Goal: Information Seeking & Learning: Find specific fact

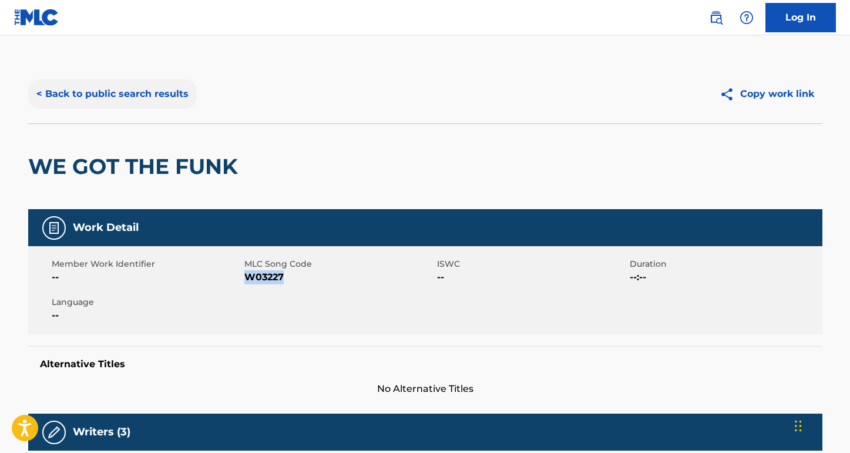
click at [173, 93] on button "< Back to public search results" at bounding box center [112, 93] width 169 height 29
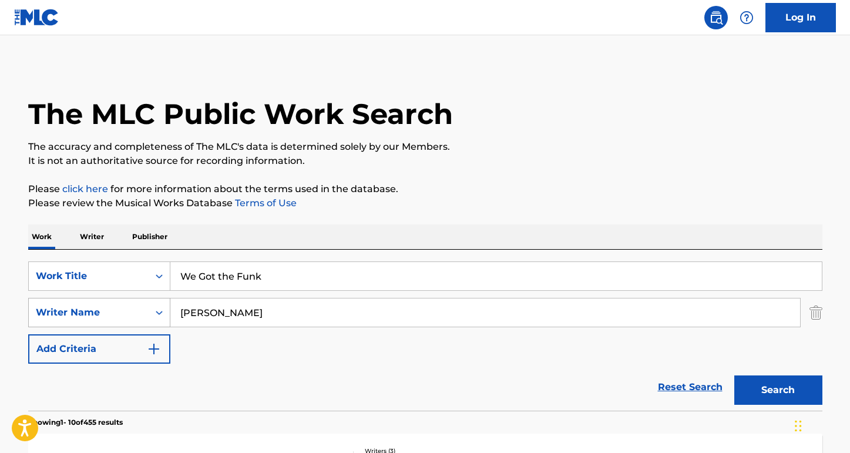
paste input "[PERSON_NAME]"
drag, startPoint x: 245, startPoint y: 312, endPoint x: 104, endPoint y: 312, distance: 140.9
click at [104, 312] on div "SearchWithCriteria8ea51a5b-69db-4474-895a-71407142446a Writer Name [PERSON_NAME]" at bounding box center [425, 312] width 794 height 29
type input "[PERSON_NAME]"
drag, startPoint x: 300, startPoint y: 276, endPoint x: 137, endPoint y: 275, distance: 163.2
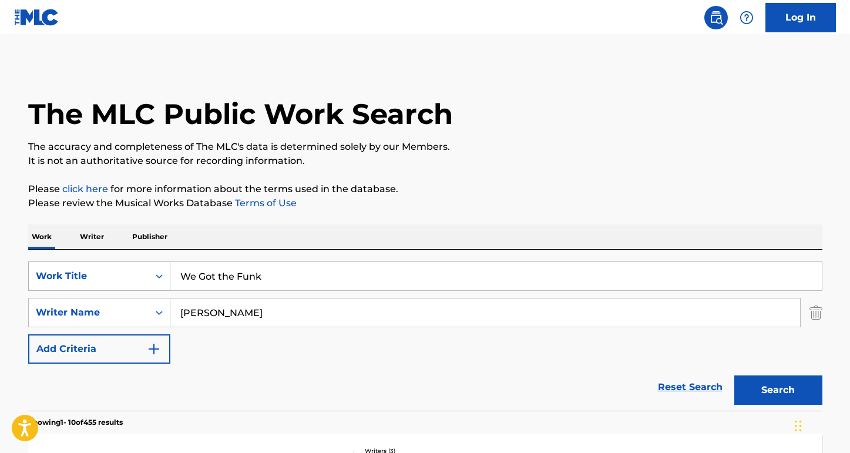
click at [137, 275] on div "SearchWithCriteriaa7c33612-83d3-4f05-846a-d5441e53a2bb Work Title We Got the Fu…" at bounding box center [425, 275] width 794 height 29
paste input "keep the fire burning"
type input "keep the fire burning"
click at [777, 390] on button "Search" at bounding box center [778, 389] width 88 height 29
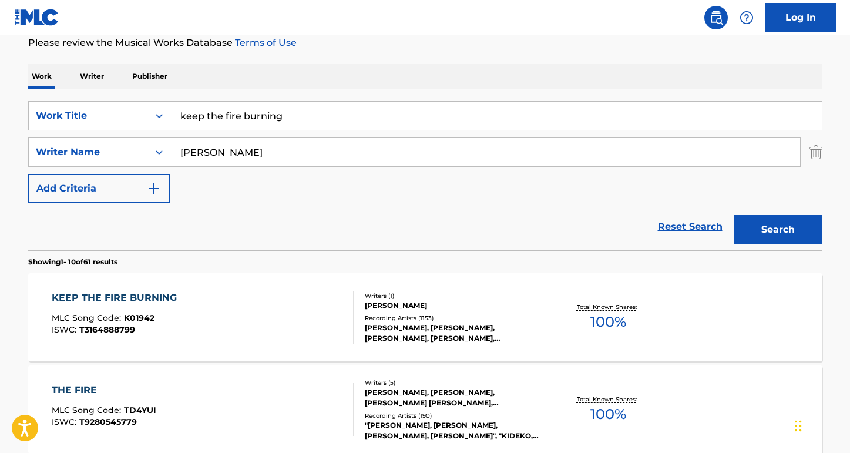
scroll to position [167, 0]
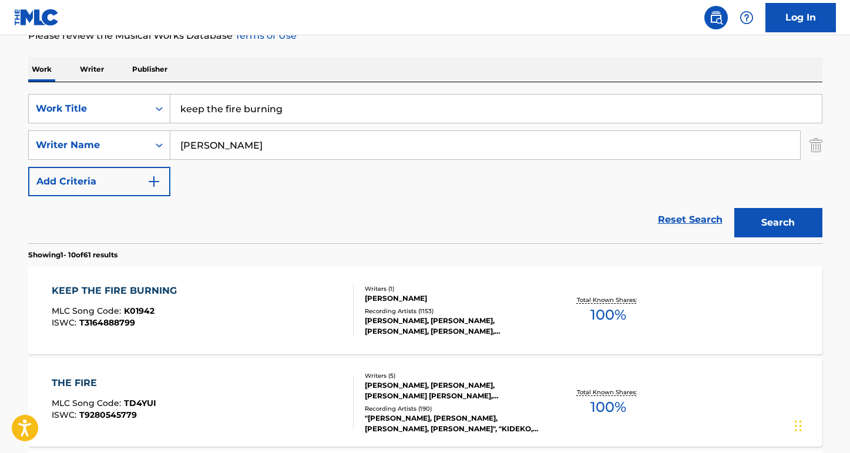
click at [164, 290] on div "KEEP THE FIRE BURNING" at bounding box center [117, 291] width 131 height 14
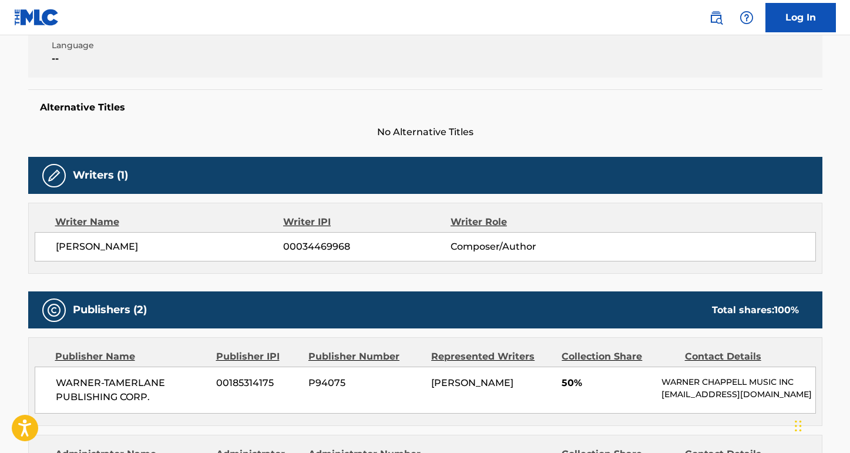
scroll to position [378, 0]
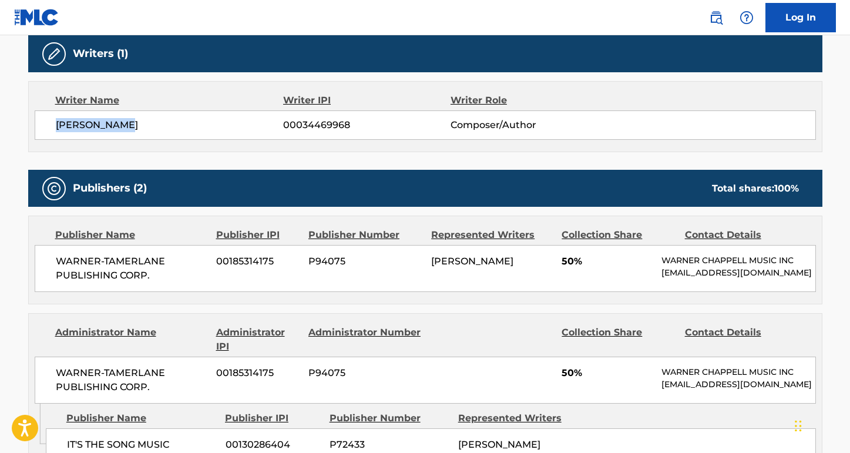
drag, startPoint x: 161, startPoint y: 134, endPoint x: 41, endPoint y: 129, distance: 120.5
click at [40, 129] on div "[PERSON_NAME] 00034469968 Composer/Author" at bounding box center [425, 124] width 781 height 29
copy span "[PERSON_NAME]"
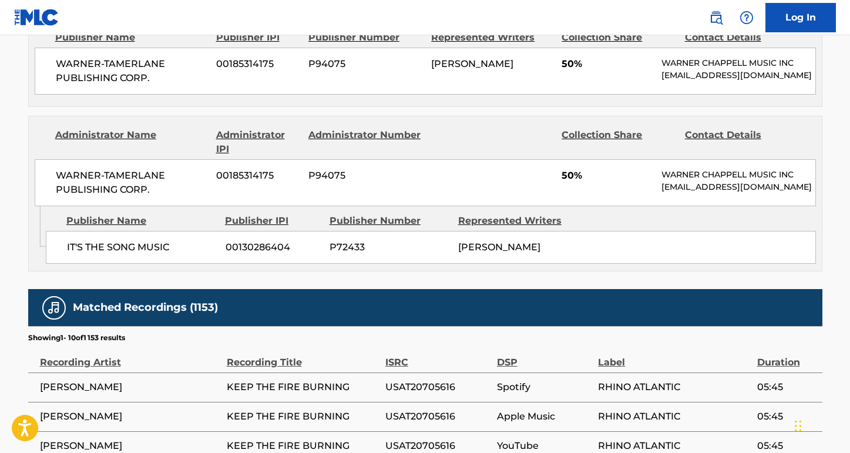
scroll to position [674, 0]
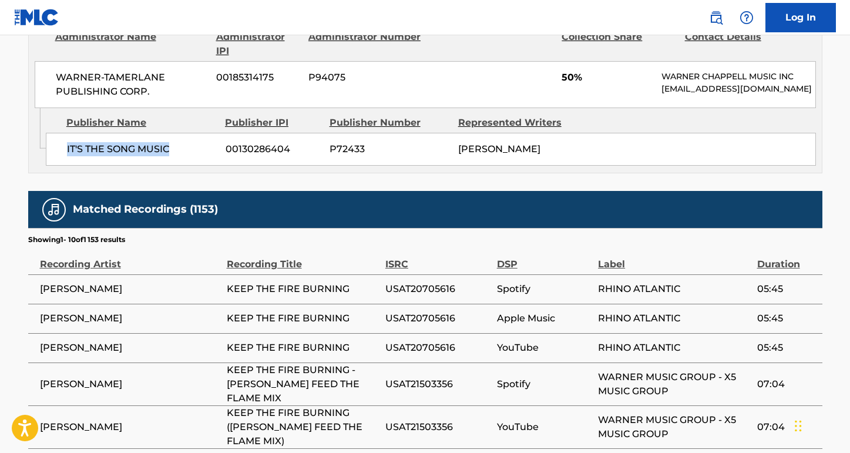
drag, startPoint x: 191, startPoint y: 147, endPoint x: 67, endPoint y: 142, distance: 124.6
click at [67, 142] on span "IT'S THE SONG MUSIC" at bounding box center [142, 149] width 150 height 14
copy span "IT'S THE SONG MUSIC"
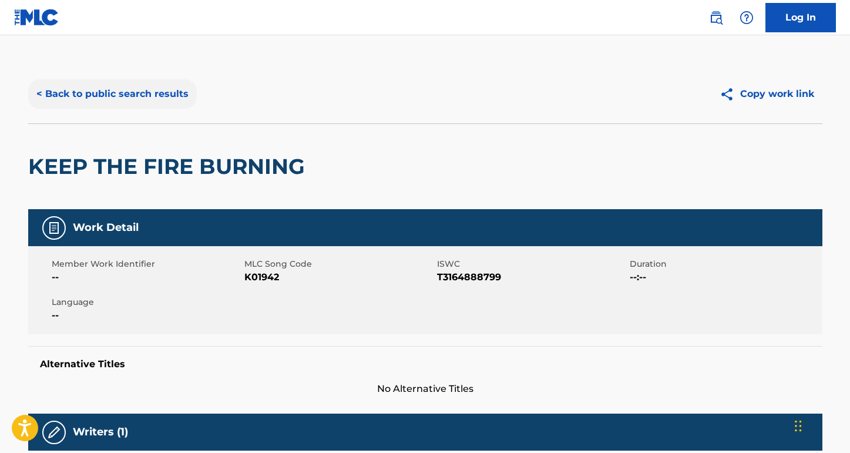
scroll to position [0, 0]
click at [177, 97] on button "< Back to public search results" at bounding box center [112, 93] width 169 height 29
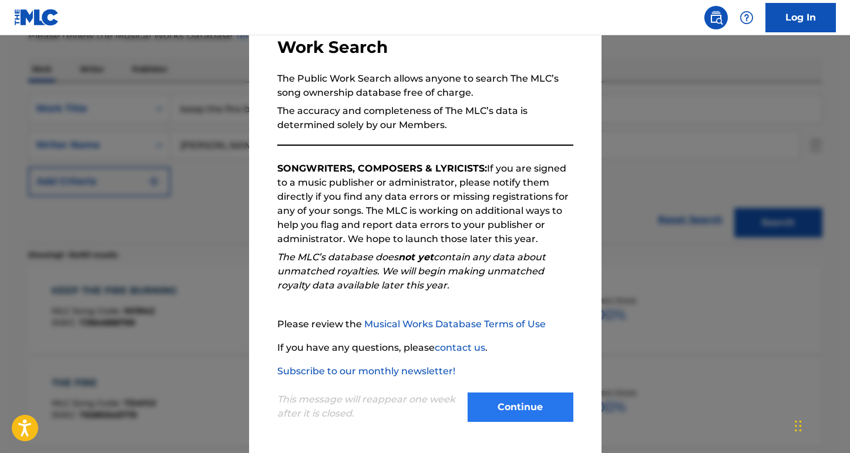
scroll to position [85, 0]
click at [504, 409] on button "Continue" at bounding box center [520, 406] width 106 height 29
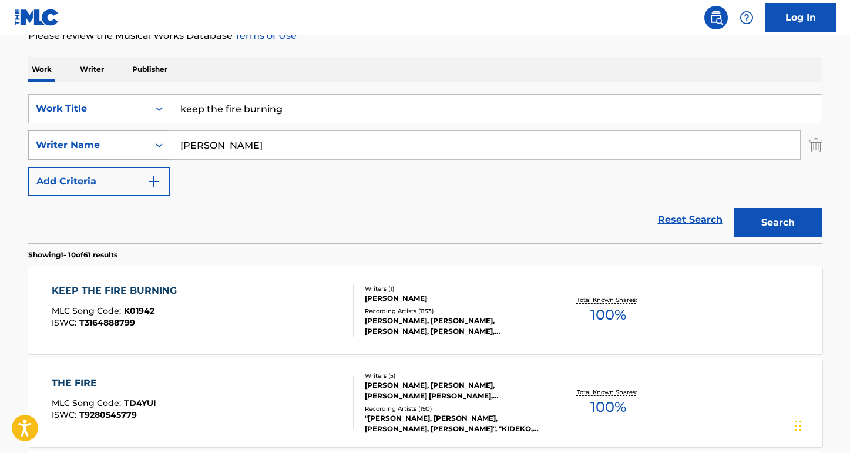
drag, startPoint x: 258, startPoint y: 142, endPoint x: 111, endPoint y: 139, distance: 147.4
click at [111, 139] on div "SearchWithCriteria8ea51a5b-69db-4474-895a-71407142446a Writer Name [PERSON_NAME]" at bounding box center [425, 144] width 794 height 29
drag, startPoint x: 313, startPoint y: 104, endPoint x: 164, endPoint y: 99, distance: 148.6
click at [164, 100] on div "SearchWithCriteriaa7c33612-83d3-4f05-846a-d5441e53a2bb Work Title keep the fire…" at bounding box center [425, 108] width 794 height 29
type input "sing it back"
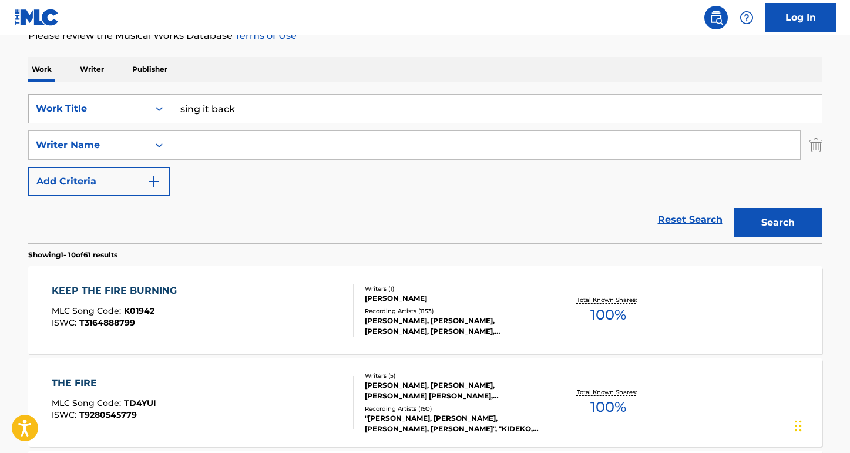
click at [777, 223] on button "Search" at bounding box center [778, 222] width 88 height 29
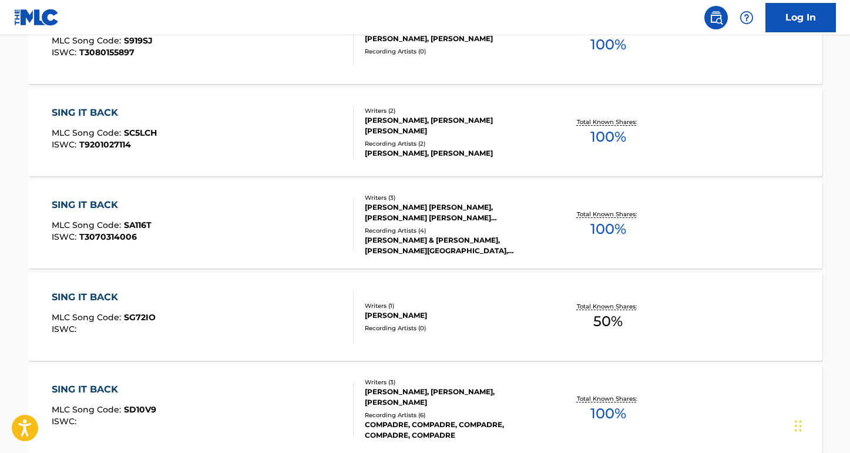
scroll to position [447, 0]
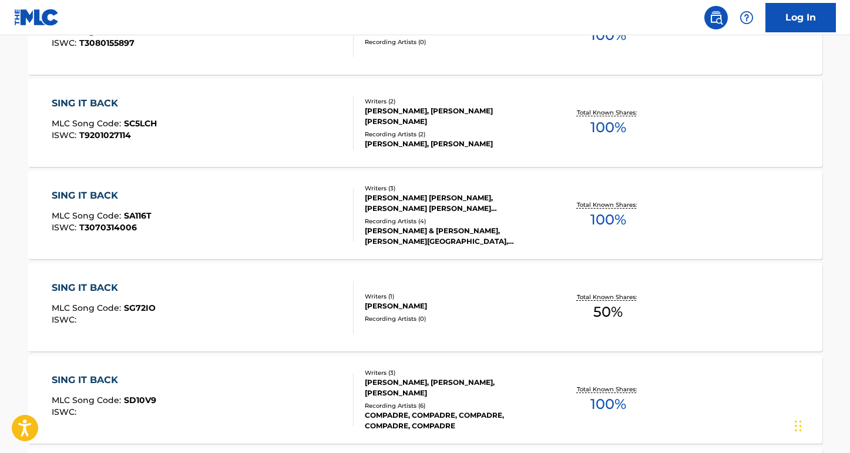
click at [205, 240] on div "SING IT BACK MLC Song Code : SA116T ISWC : T3070314006" at bounding box center [203, 214] width 302 height 53
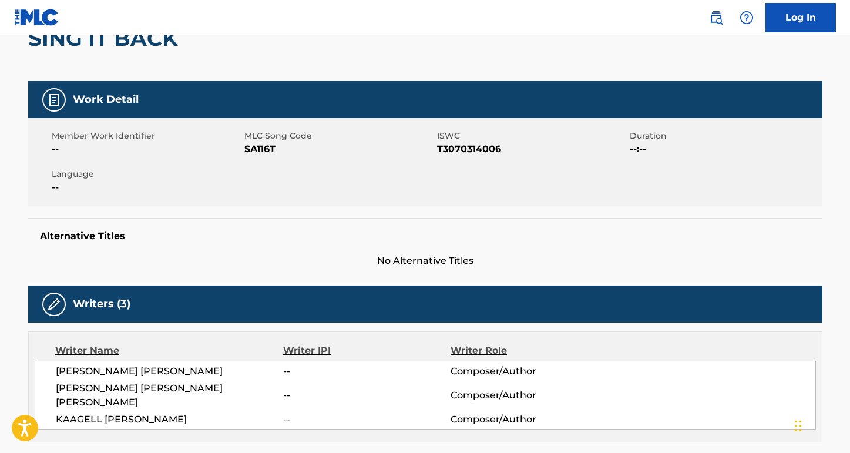
scroll to position [132, 0]
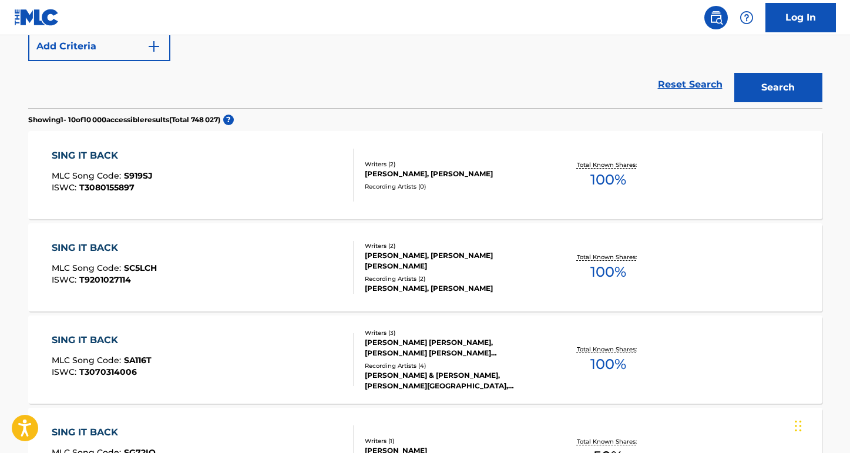
scroll to position [150, 0]
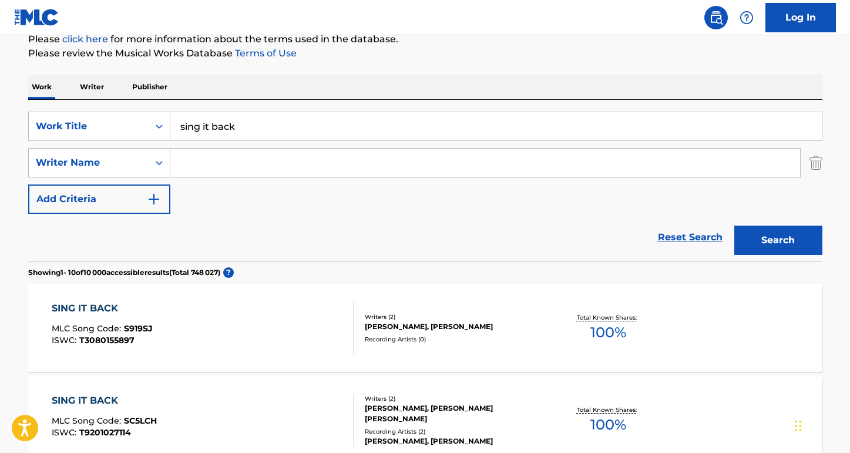
click at [210, 161] on input "Search Form" at bounding box center [484, 163] width 629 height 28
type input "roisin"
click at [777, 240] on button "Search" at bounding box center [778, 239] width 88 height 29
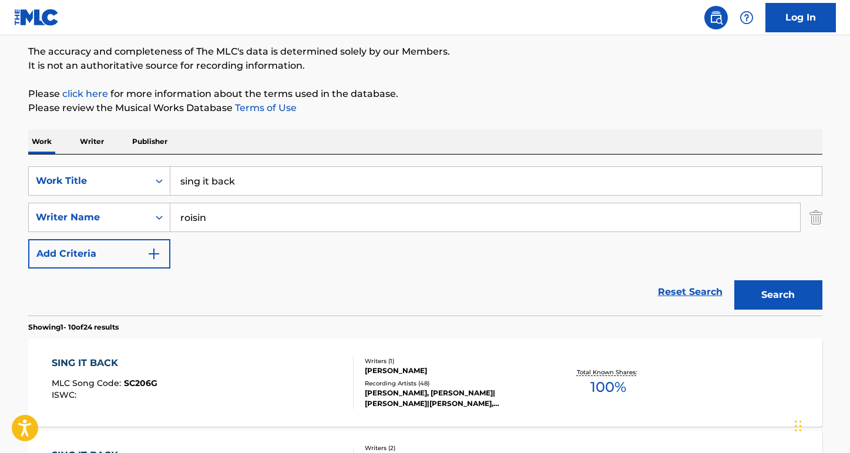
click at [103, 362] on div "SING IT BACK" at bounding box center [105, 363] width 106 height 14
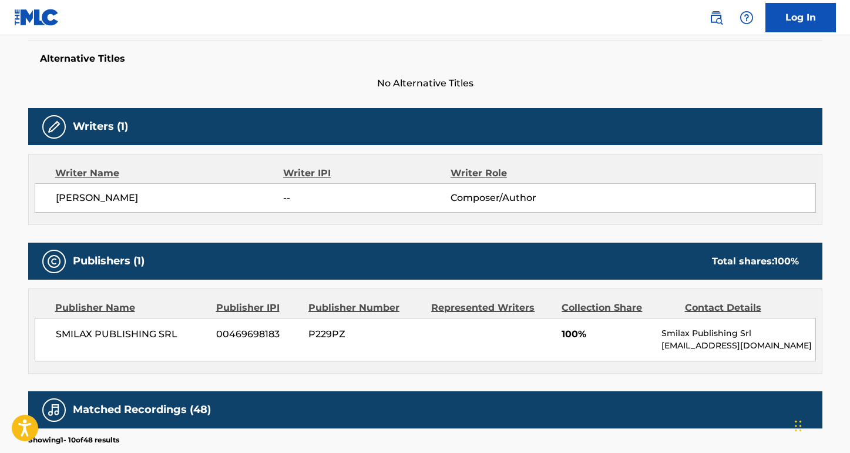
scroll to position [315, 0]
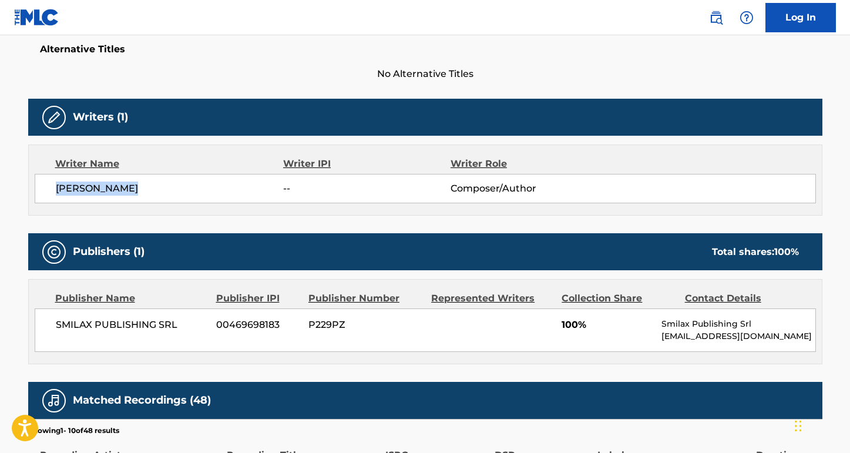
drag, startPoint x: 153, startPoint y: 193, endPoint x: 55, endPoint y: 187, distance: 98.8
click at [54, 187] on div "[PERSON_NAME] -- Composer/Author" at bounding box center [425, 188] width 781 height 29
copy span "[PERSON_NAME]"
drag, startPoint x: 173, startPoint y: 326, endPoint x: 50, endPoint y: 324, distance: 123.3
click at [50, 324] on div "SMILAX PUBLISHING SRL 00469698183 P229PZ 100% Smilax Publishing Srl [EMAIL_ADDR…" at bounding box center [425, 329] width 781 height 43
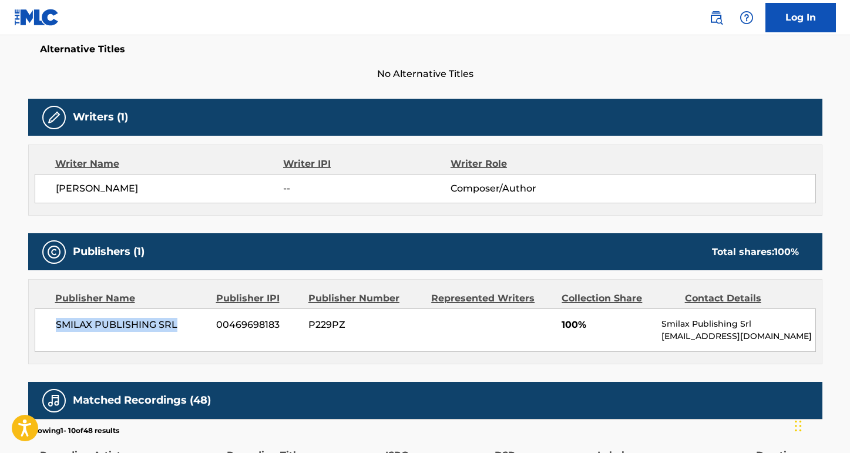
copy span "SMILAX PUBLISHING SRL"
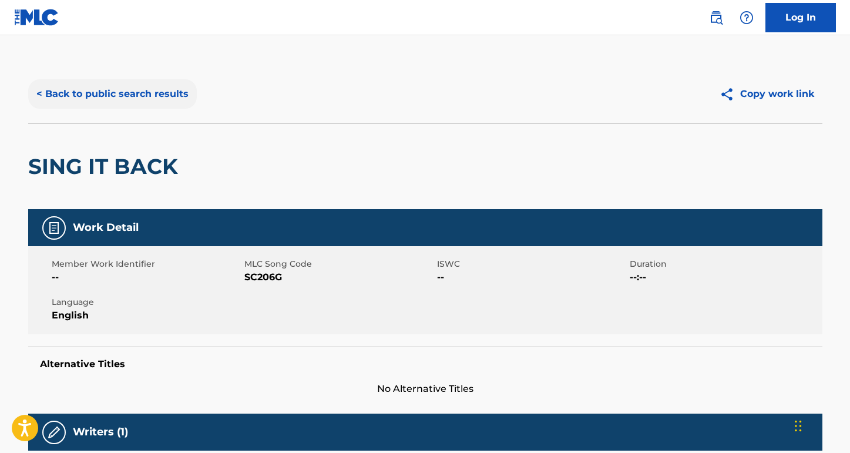
scroll to position [0, 0]
click at [163, 97] on button "< Back to public search results" at bounding box center [112, 93] width 169 height 29
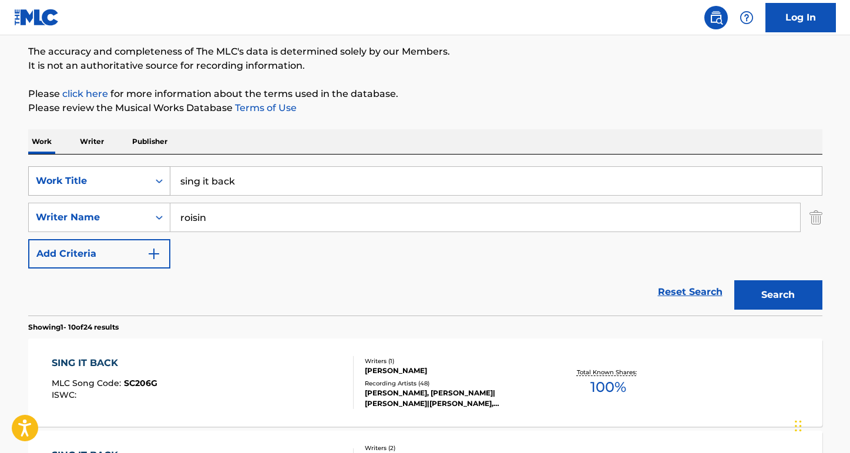
paste input "i wanna give you devotion"
drag, startPoint x: 255, startPoint y: 183, endPoint x: 94, endPoint y: 182, distance: 160.9
click at [94, 182] on div "SearchWithCriteriaa7c33612-83d3-4f05-846a-d5441e53a2bb Work Title sing it back" at bounding box center [425, 180] width 794 height 29
type input "i wanna give you devotion"
drag, startPoint x: 224, startPoint y: 220, endPoint x: 80, endPoint y: 215, distance: 144.0
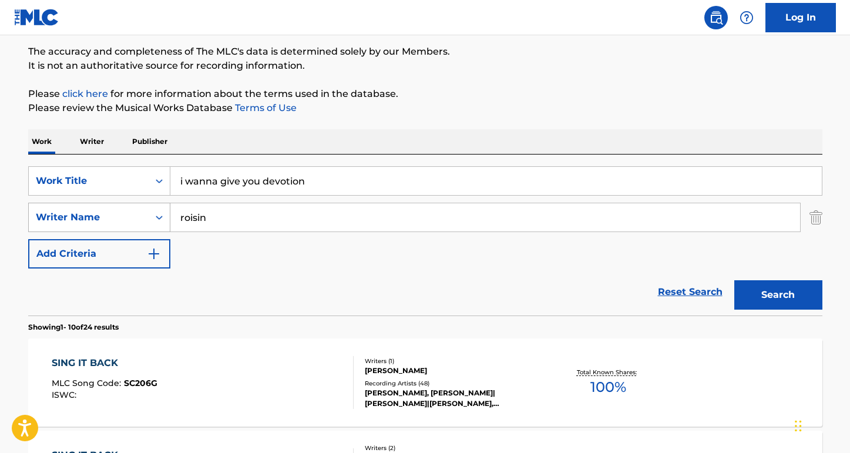
click at [80, 215] on div "SearchWithCriteria8ea51a5b-69db-4474-895a-71407142446a Writer Name [PERSON_NAME]" at bounding box center [425, 217] width 794 height 29
click at [777, 295] on button "Search" at bounding box center [778, 294] width 88 height 29
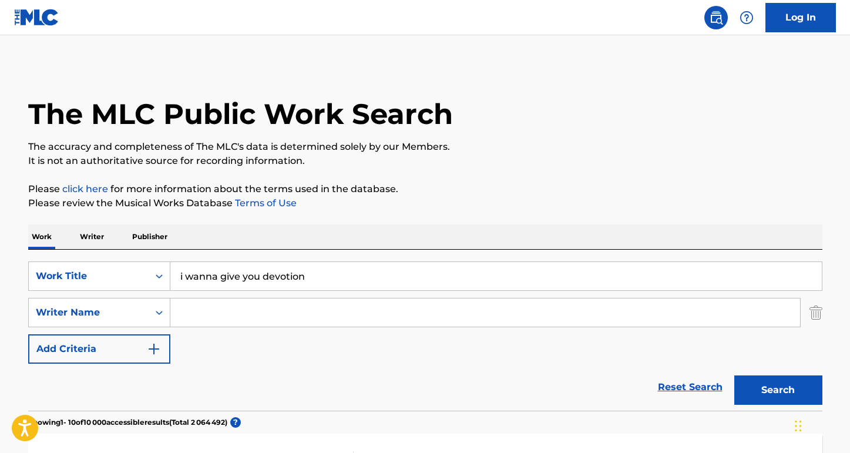
scroll to position [0, 0]
paste input "[PERSON_NAME]"
type input "[PERSON_NAME]"
click at [777, 390] on button "Search" at bounding box center [778, 389] width 88 height 29
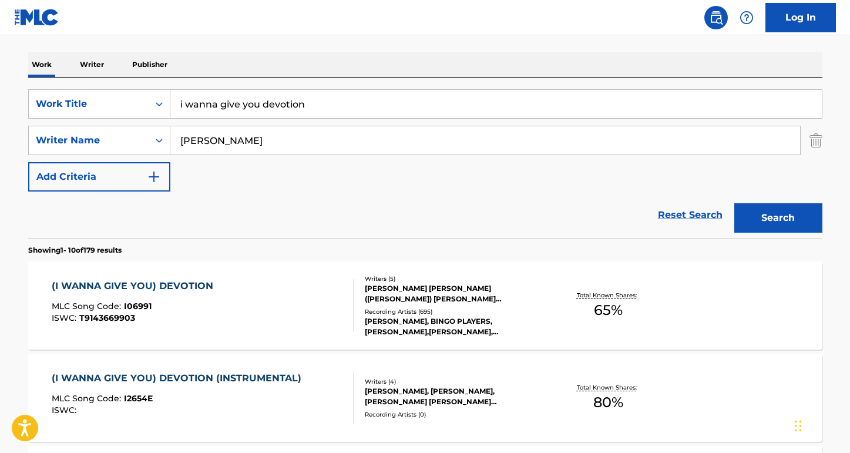
scroll to position [285, 0]
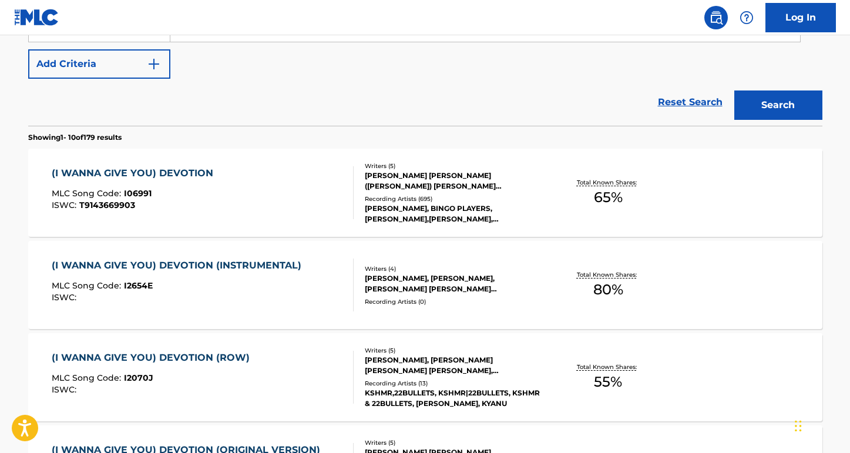
click at [170, 176] on div "(I WANNA GIVE YOU) DEVOTION" at bounding box center [135, 173] width 167 height 14
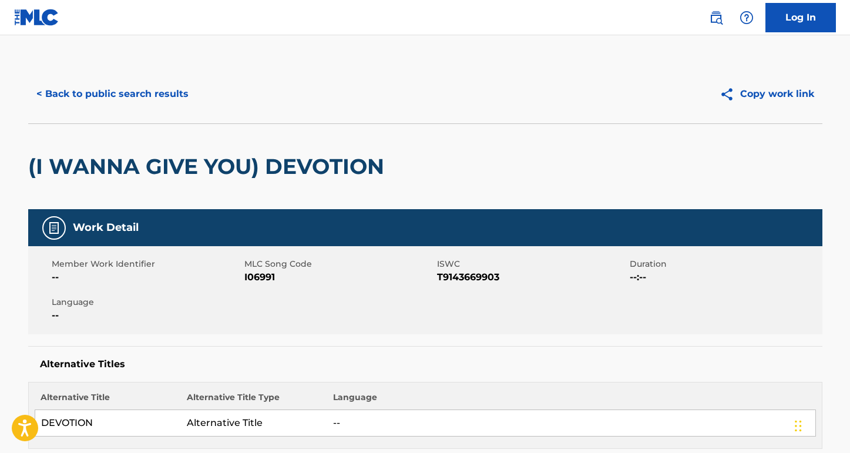
scroll to position [3, 0]
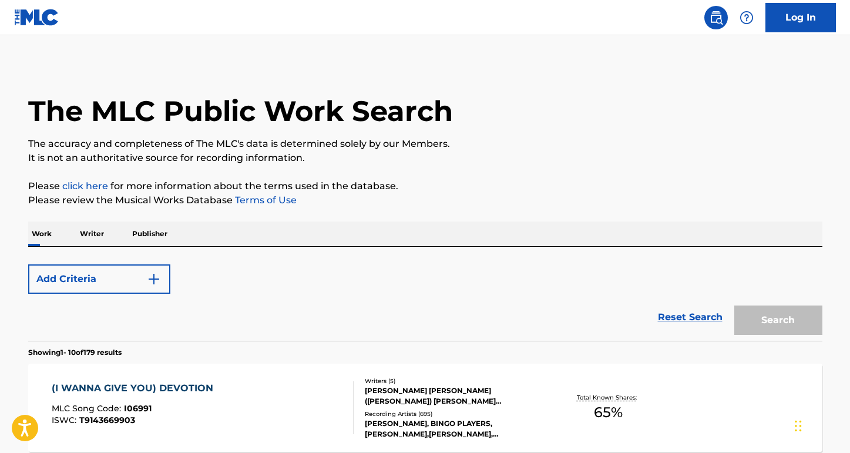
scroll to position [285, 0]
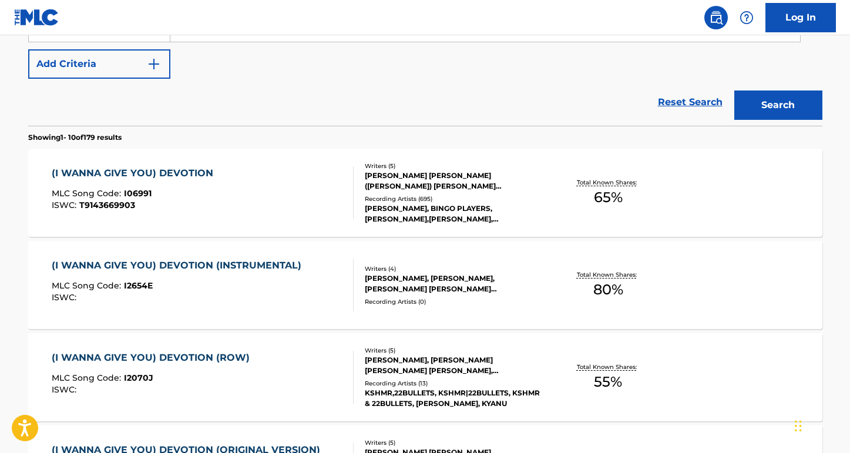
click at [123, 178] on div "(I WANNA GIVE YOU) DEVOTION" at bounding box center [135, 173] width 167 height 14
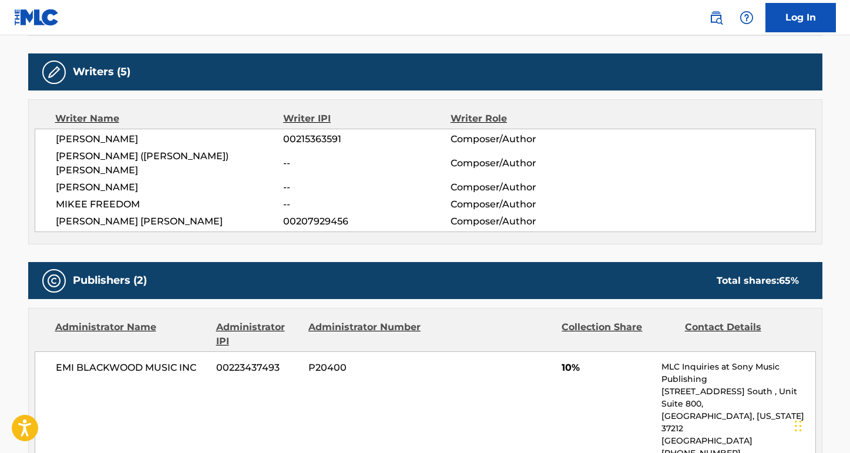
scroll to position [349, 0]
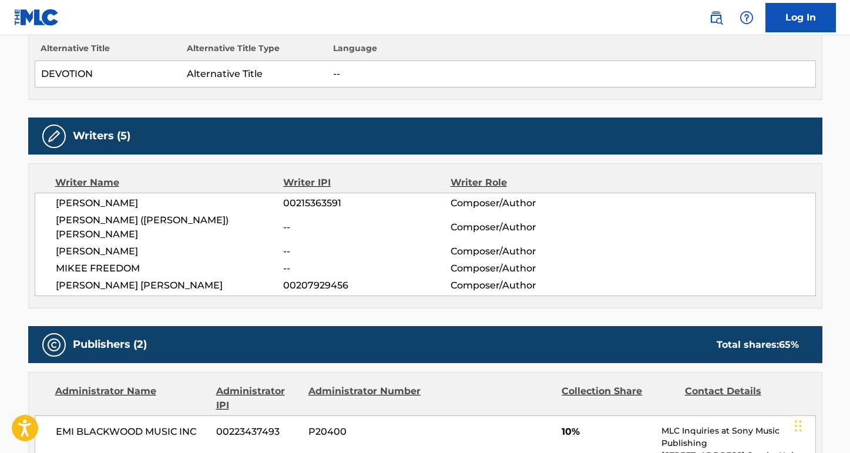
drag, startPoint x: 172, startPoint y: 210, endPoint x: 24, endPoint y: 197, distance: 148.5
copy span "[PERSON_NAME]"
drag, startPoint x: 177, startPoint y: 245, endPoint x: 53, endPoint y: 236, distance: 123.6
click at [53, 236] on div "[PERSON_NAME] 00215363591 Composer/Author [PERSON_NAME] ([PERSON_NAME]) [PERSON…" at bounding box center [425, 244] width 781 height 103
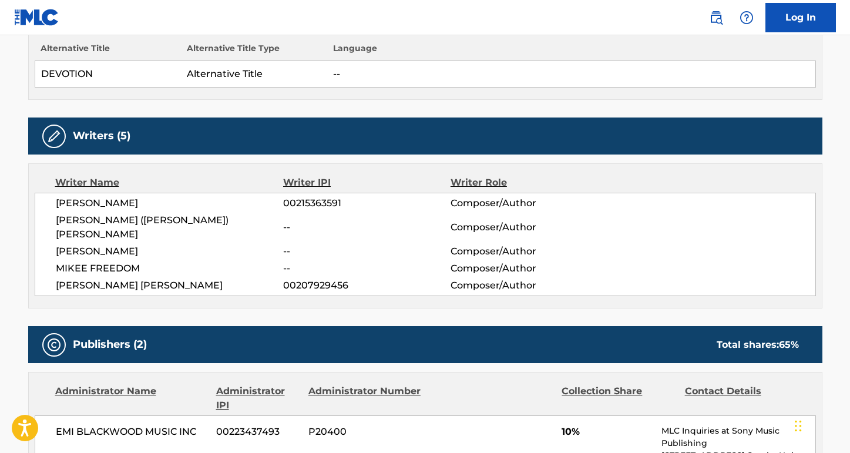
copy span "[PERSON_NAME]"
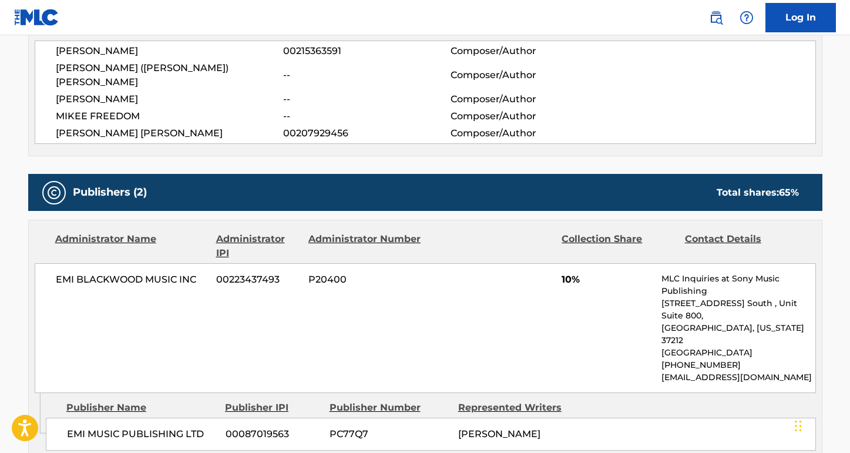
scroll to position [487, 0]
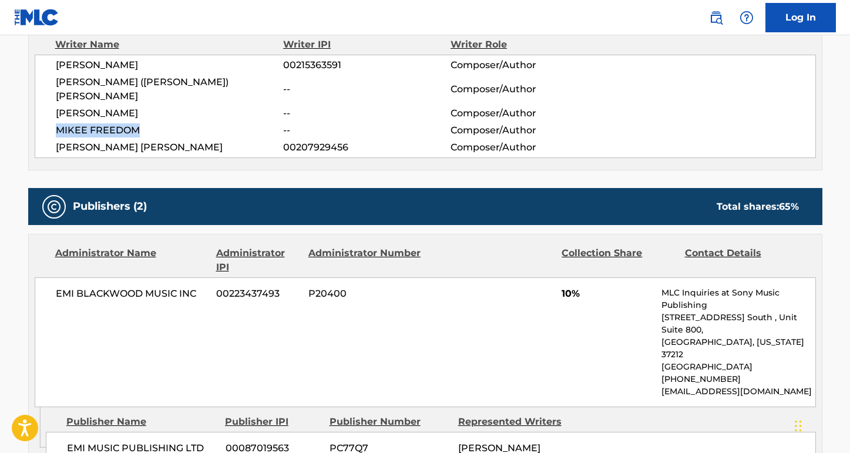
drag, startPoint x: 161, startPoint y: 117, endPoint x: 52, endPoint y: 116, distance: 109.2
click at [52, 116] on div "[PERSON_NAME] 00215363591 Composer/Author [PERSON_NAME] ([PERSON_NAME]) [PERSON…" at bounding box center [425, 106] width 781 height 103
copy span "MIKEE FREEDOM"
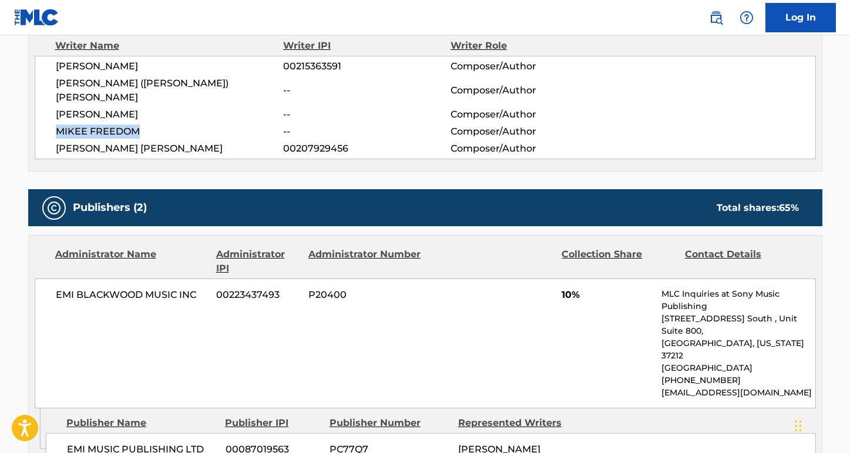
scroll to position [413, 0]
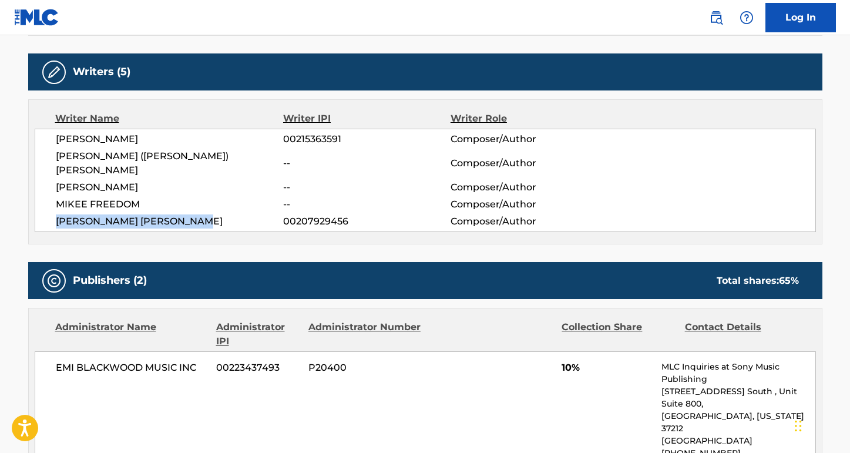
drag, startPoint x: 221, startPoint y: 213, endPoint x: 36, endPoint y: 210, distance: 185.0
click at [36, 211] on div "[PERSON_NAME] 00215363591 Composer/Author [PERSON_NAME] ([PERSON_NAME]) [PERSON…" at bounding box center [425, 180] width 781 height 103
copy span "[PERSON_NAME] [PERSON_NAME]"
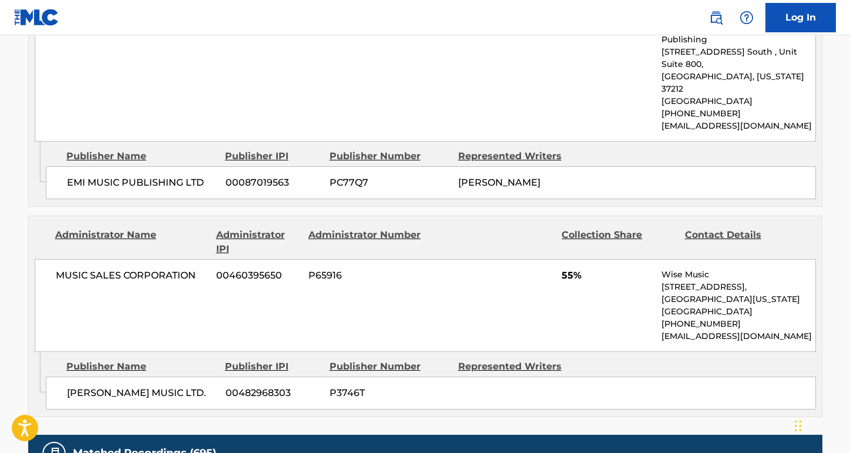
scroll to position [764, 0]
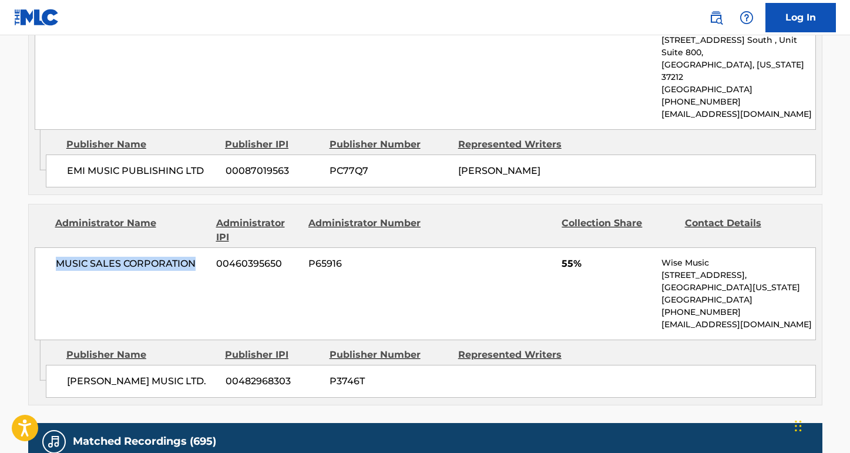
drag, startPoint x: 203, startPoint y: 225, endPoint x: 25, endPoint y: 218, distance: 177.5
click at [21, 223] on div "< Back to public search results Copy work link (I WANNA GIVE YOU) DEVOTION Work…" at bounding box center [425, 112] width 822 height 1623
copy span "MUSIC SALES CORPORATION"
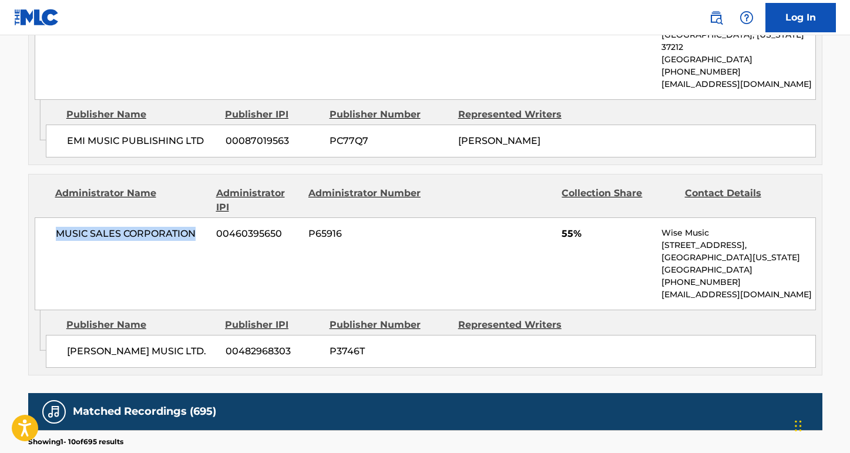
scroll to position [977, 0]
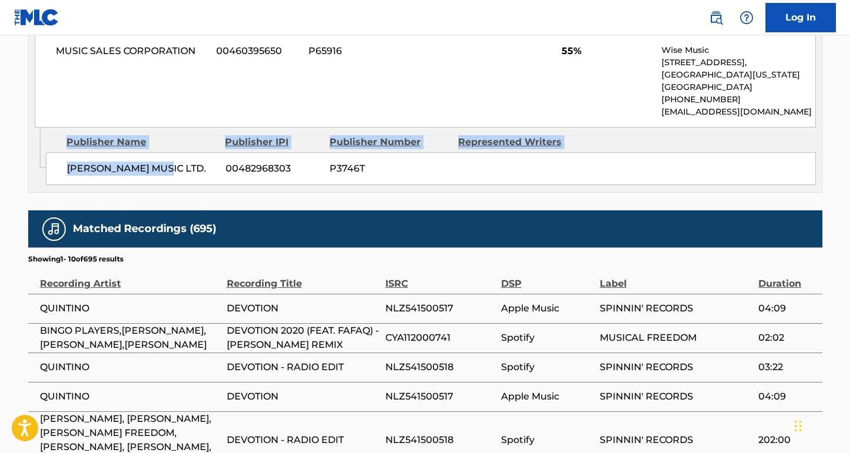
drag, startPoint x: 177, startPoint y: 132, endPoint x: 14, endPoint y: 128, distance: 163.3
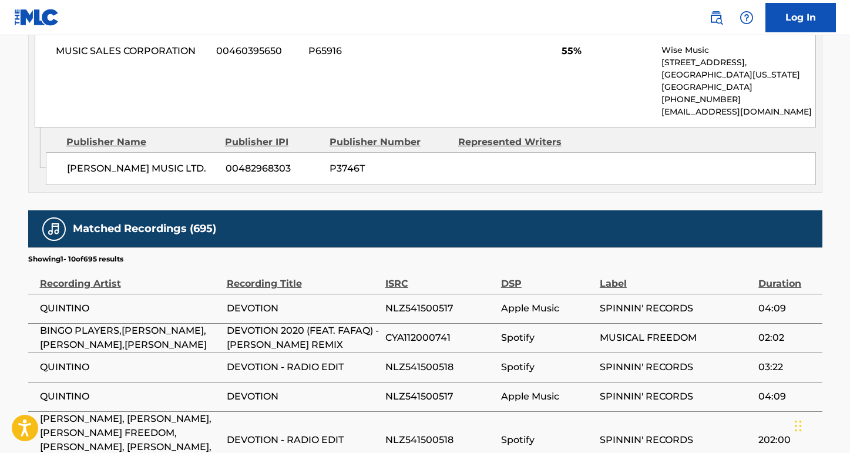
click at [120, 152] on div "[PERSON_NAME] MUSIC LTD. 00482968303 P3746T" at bounding box center [431, 168] width 770 height 33
drag, startPoint x: 169, startPoint y: 130, endPoint x: 62, endPoint y: 127, distance: 106.9
click at [62, 152] on div "[PERSON_NAME] MUSIC LTD. 00482968303 P3746T" at bounding box center [431, 168] width 770 height 33
copy span "[PERSON_NAME] MUSIC LTD."
